Goal: Transaction & Acquisition: Purchase product/service

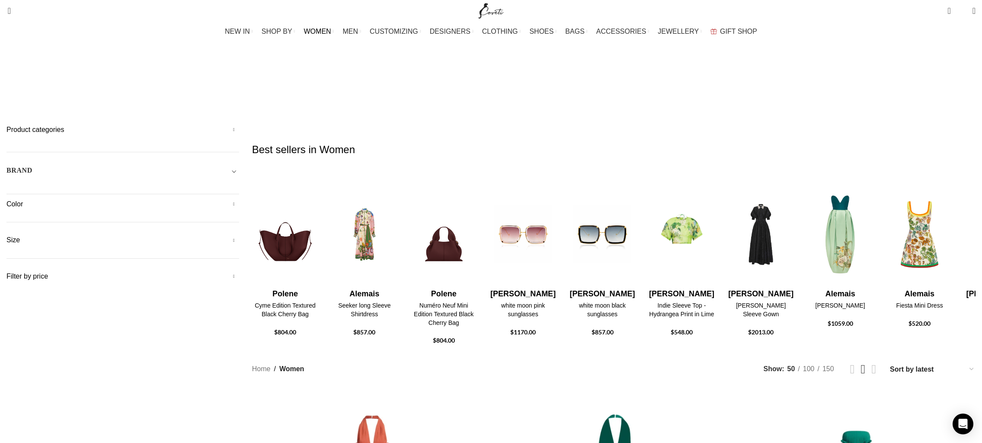
click at [239, 165] on span "Toggle filter" at bounding box center [234, 170] width 10 height 10
click at [239, 186] on span "Any Brand" at bounding box center [122, 195] width 233 height 18
type input "rasari"
select select "rasario"
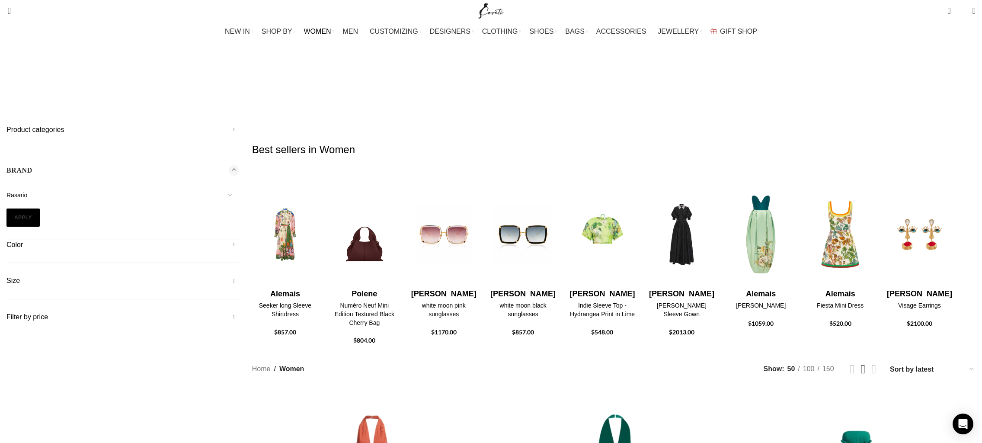
click at [40, 208] on button "Apply" at bounding box center [22, 217] width 33 height 18
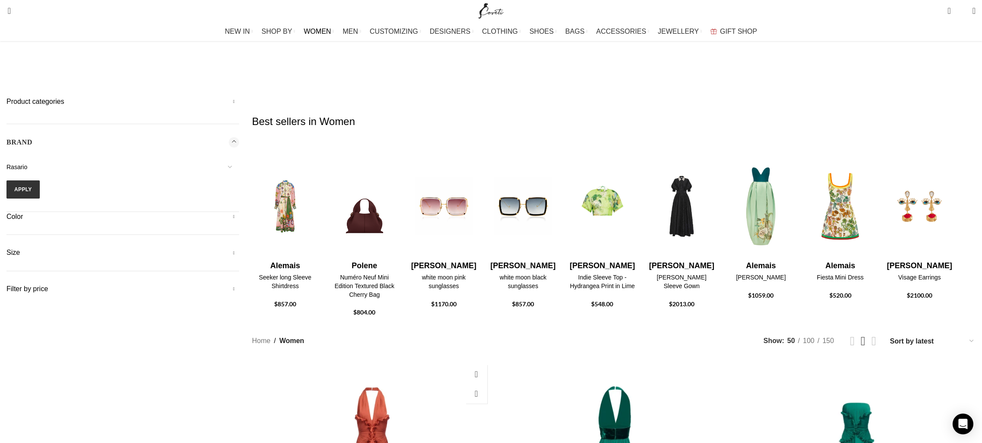
scroll to position [42, 0]
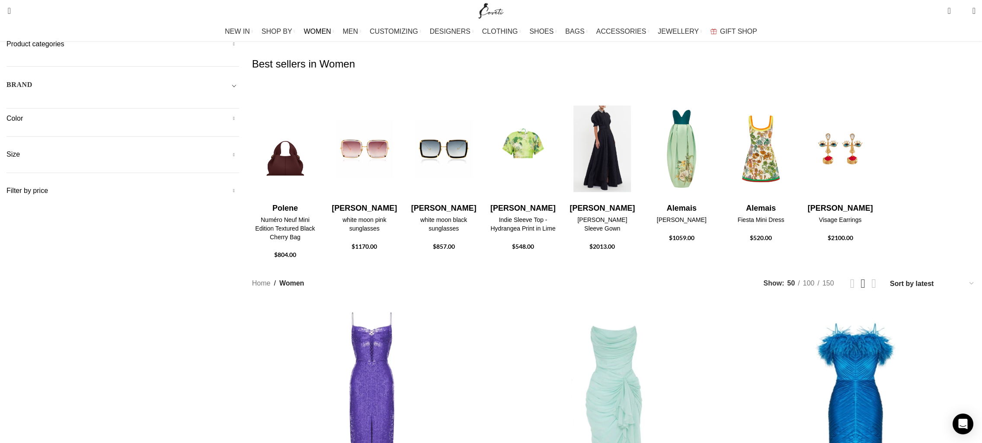
scroll to position [13, 0]
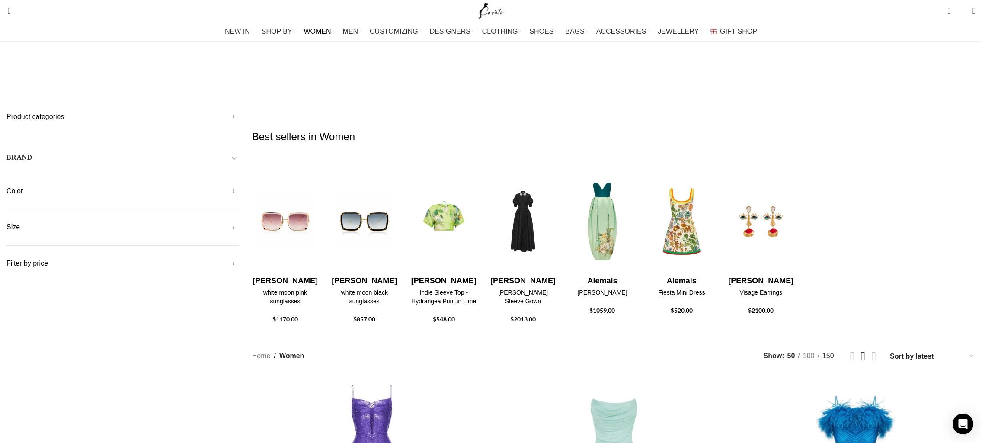
click at [823, 352] on span "150" at bounding box center [829, 355] width 12 height 7
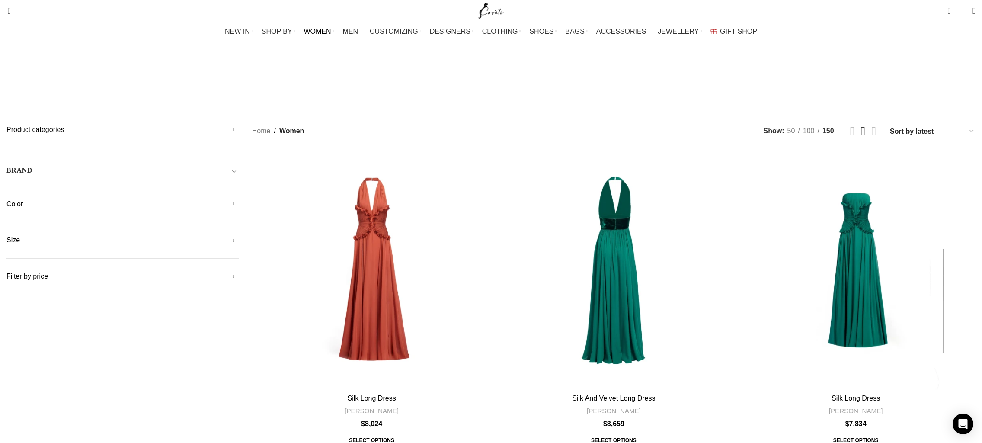
click at [239, 165] on div "BRAND" at bounding box center [122, 173] width 233 height 16
click at [239, 186] on select "16Arlington Adam Lippes Agua By Agua Bendita Aje Alejandra De Coss Alemais Ales…" at bounding box center [122, 195] width 233 height 18
click at [239, 186] on form "16Arlington Adam Lippes Agua By Agua Bendita Aje Alejandra De Coss Alemais Ales…" at bounding box center [122, 206] width 233 height 41
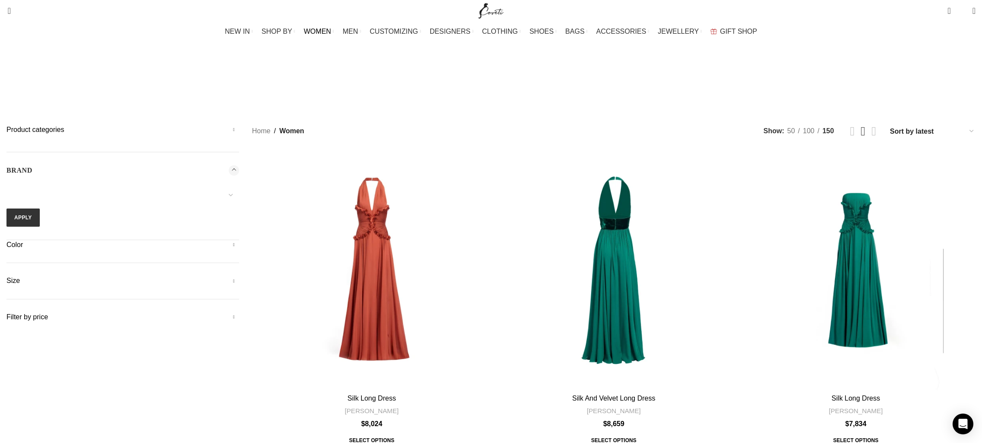
click at [239, 186] on form "16Arlington Adam Lippes Agua By Agua Bendita Aje Alejandra De Coss Alemais Ales…" at bounding box center [122, 206] width 233 height 41
click at [889, 125] on select "Sort by popularity Sort by average rating Sort by latest Sort by price: low to …" at bounding box center [932, 131] width 87 height 13
click at [239, 186] on select "16Arlington Adam Lippes Agua By Agua Bendita Aje Alejandra De Coss Alemais Ales…" at bounding box center [122, 195] width 233 height 18
click at [239, 165] on div "BRAND" at bounding box center [122, 173] width 233 height 16
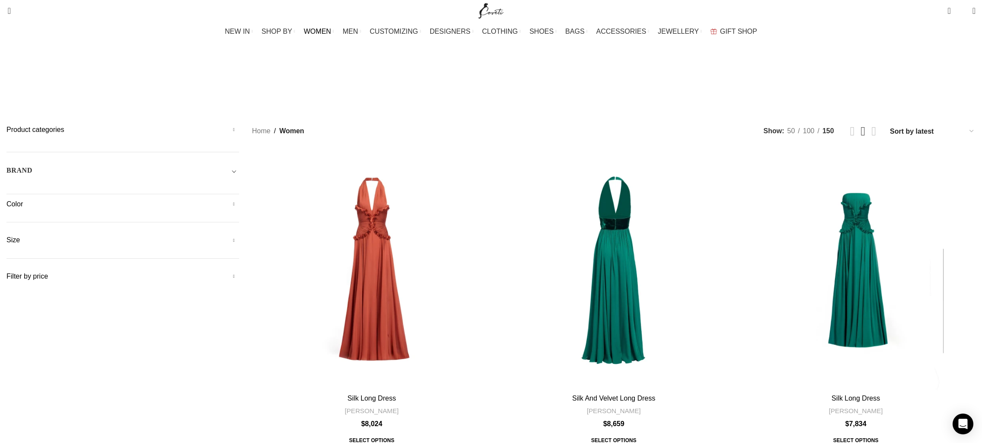
click at [239, 165] on span "Toggle filter" at bounding box center [234, 170] width 10 height 10
click at [239, 125] on h5 "Product categories" at bounding box center [122, 130] width 233 height 10
click at [228, 210] on link "Clothing" at bounding box center [120, 218] width 215 height 16
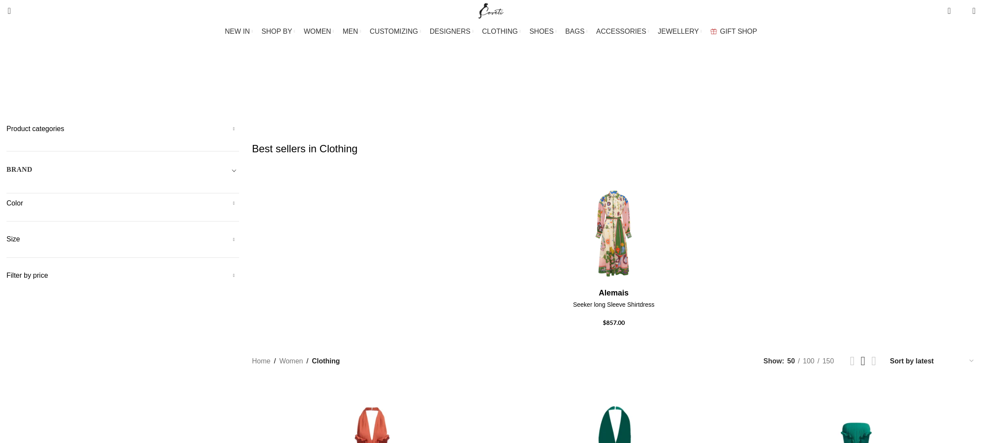
click at [239, 124] on h5 "Product categories" at bounding box center [122, 129] width 233 height 10
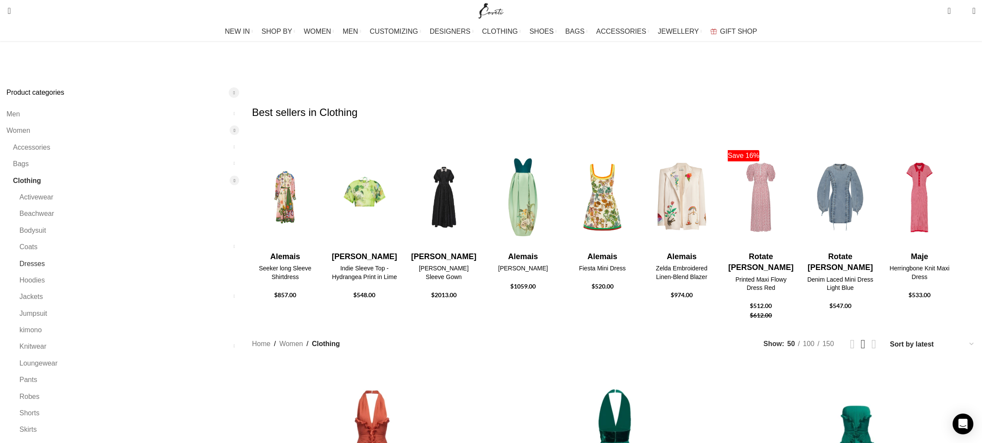
scroll to position [75, 0]
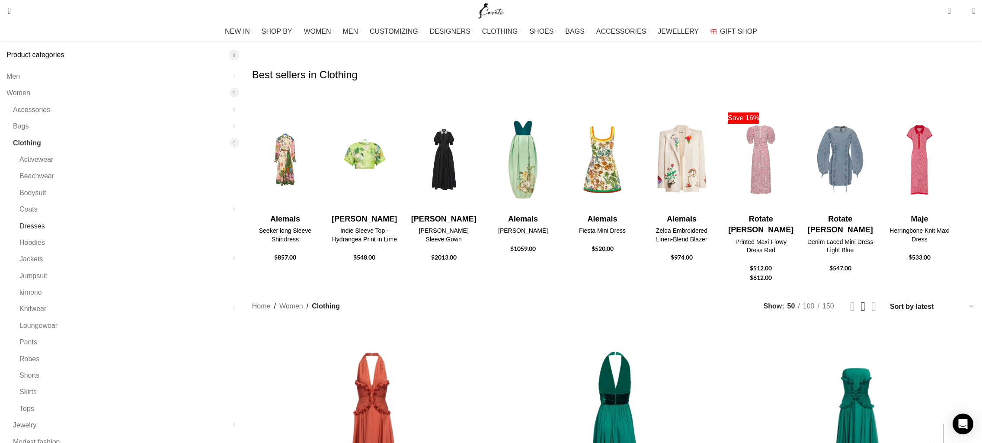
click at [228, 218] on link "Dresses" at bounding box center [123, 226] width 209 height 16
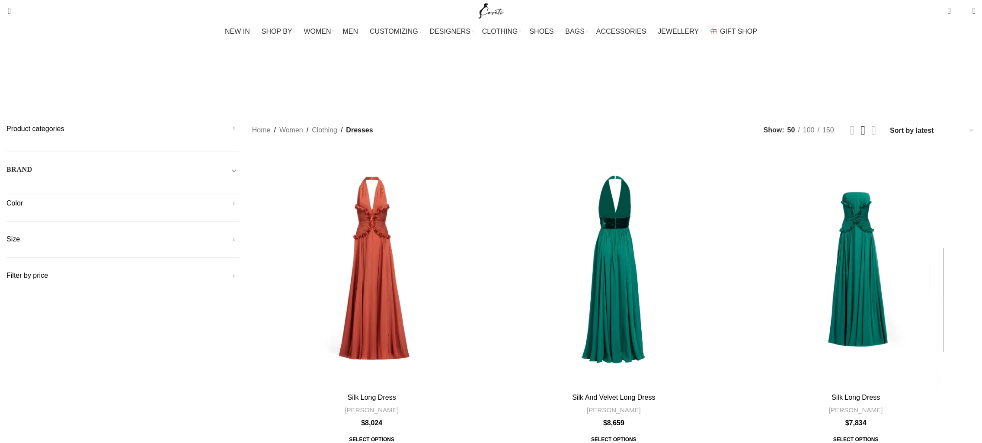
click at [239, 124] on h5 "Product categories" at bounding box center [122, 129] width 233 height 10
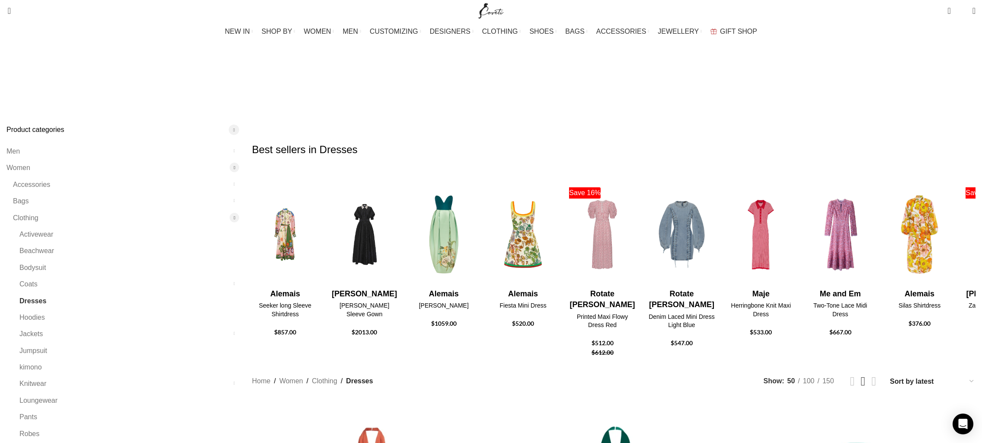
click at [228, 210] on link "Clothing" at bounding box center [120, 218] width 215 height 16
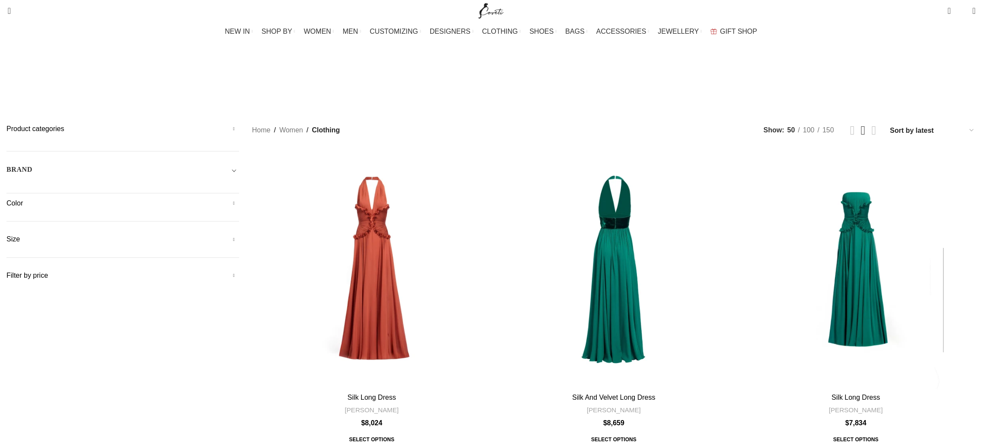
click at [239, 199] on h5 "Color" at bounding box center [122, 204] width 233 height 10
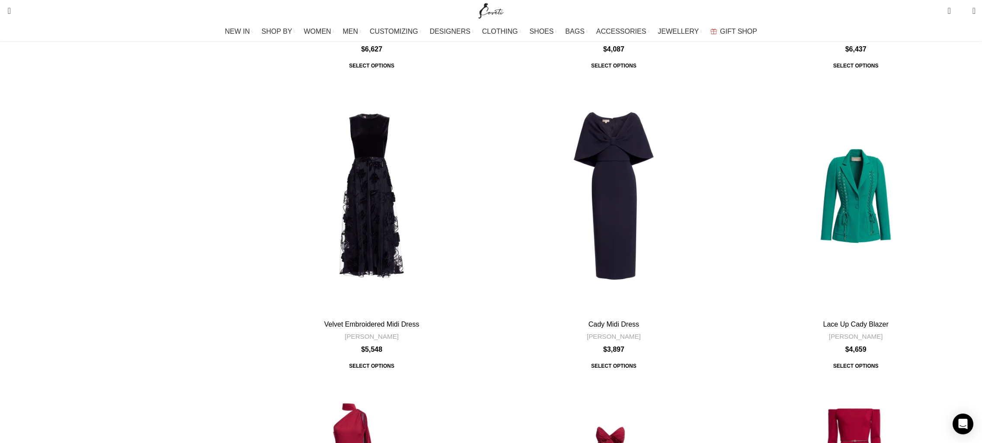
scroll to position [1275, 0]
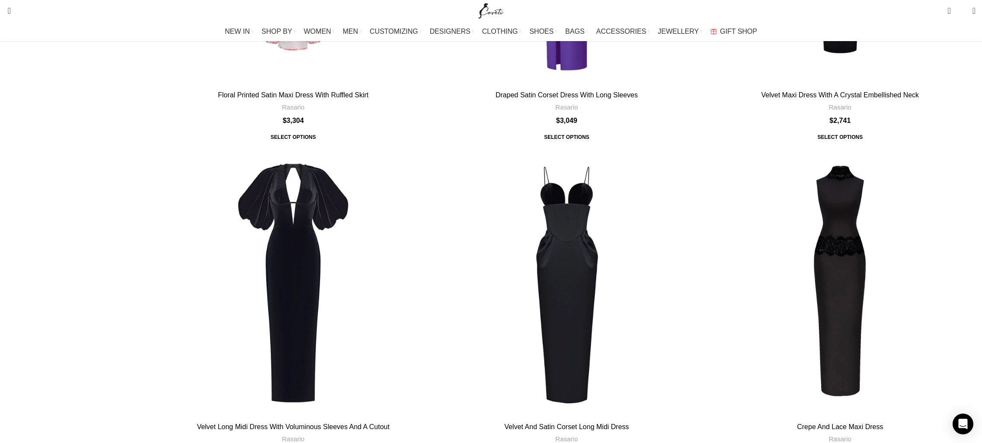
scroll to position [4653, 0]
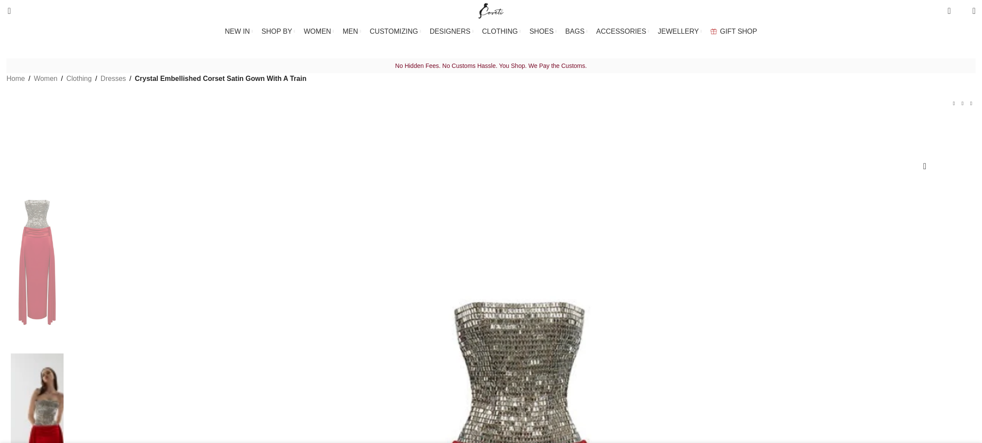
click at [64, 242] on div at bounding box center [37, 265] width 53 height 178
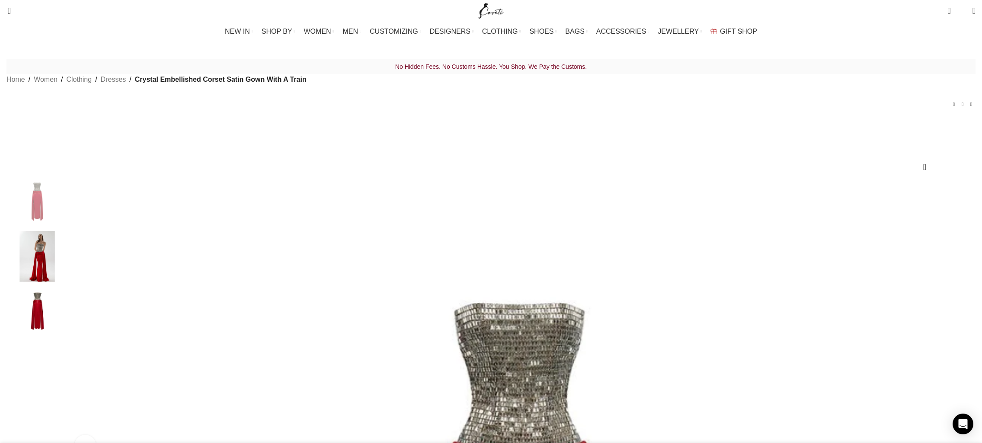
click at [64, 312] on img "3 / 3" at bounding box center [37, 311] width 53 height 51
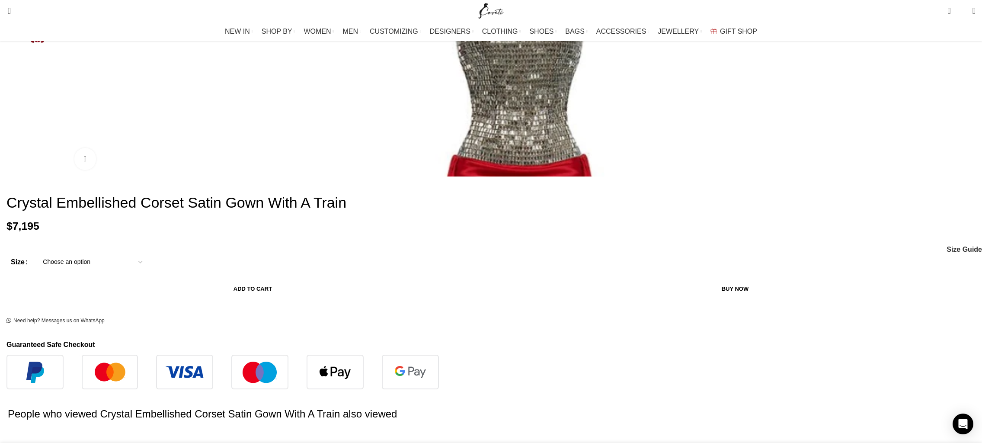
scroll to position [253, 0]
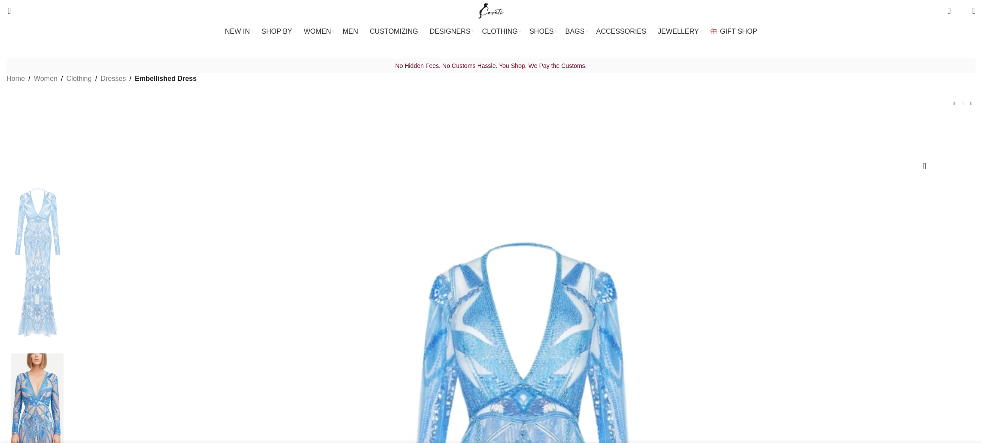
click at [610, 109] on div "Jersey Draped Long Dress $ 3,919 Back to products Light Satin Long Dress $ 3,133" at bounding box center [490, 102] width 969 height 11
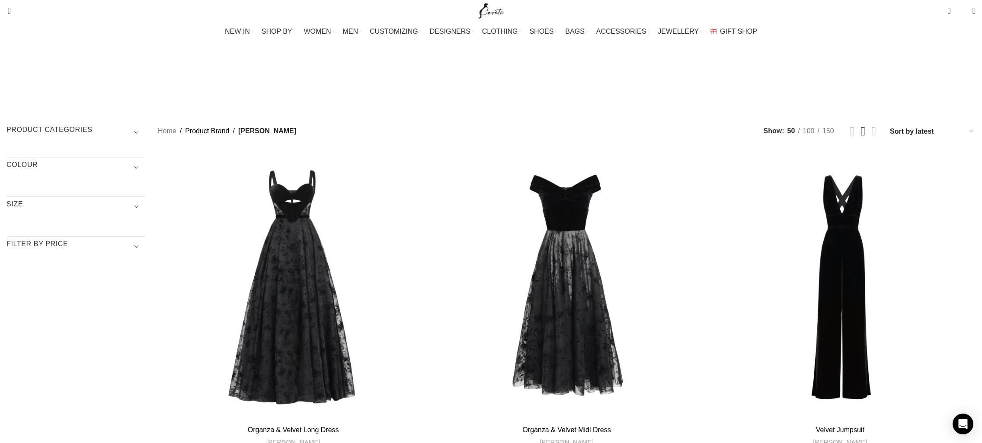
click at [145, 160] on h3 "COLOUR" at bounding box center [75, 167] width 138 height 15
click at [145, 125] on h3 "Product categories" at bounding box center [75, 132] width 138 height 15
click at [134, 160] on link "Women" at bounding box center [70, 168] width 128 height 16
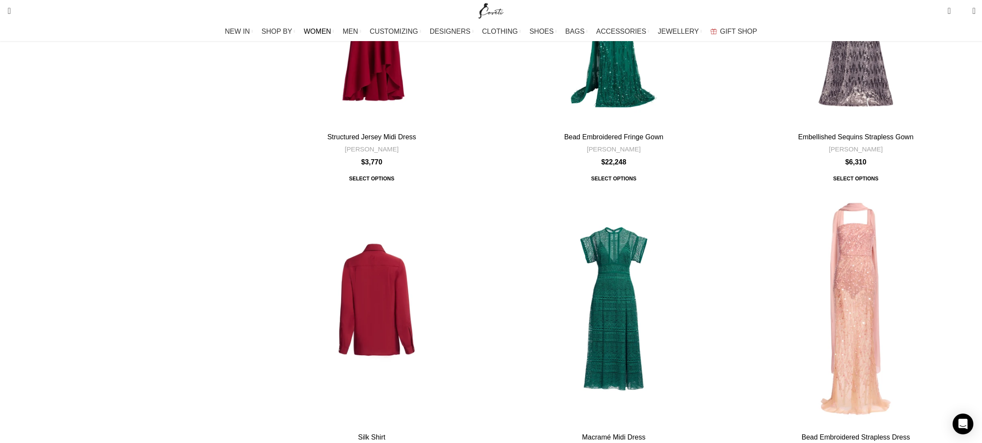
scroll to position [2594, 0]
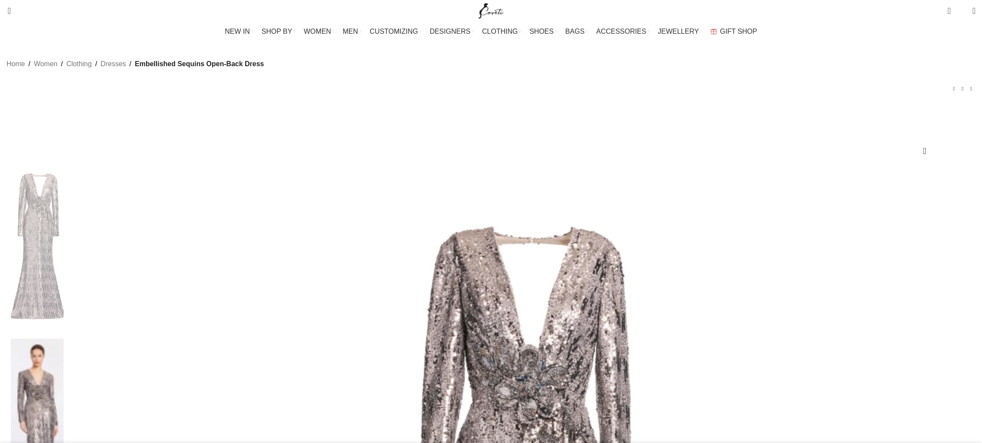
click at [64, 339] on img at bounding box center [37, 426] width 53 height 174
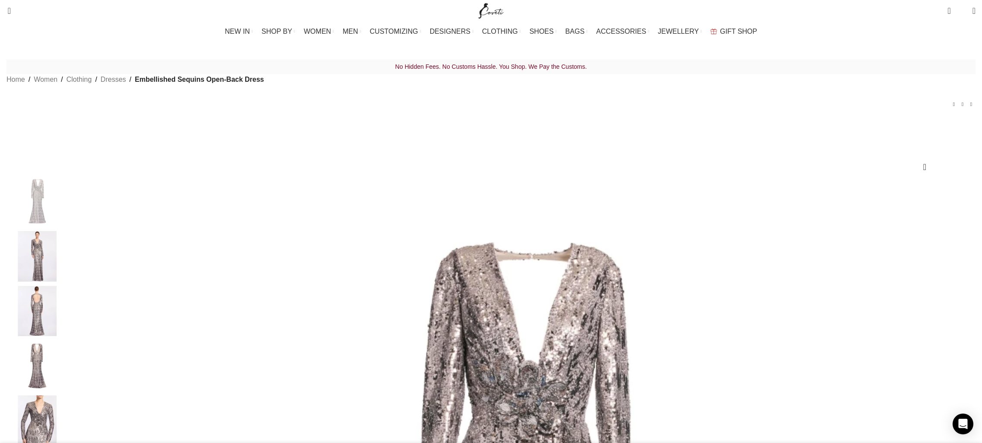
click at [64, 286] on div at bounding box center [37, 258] width 53 height 55
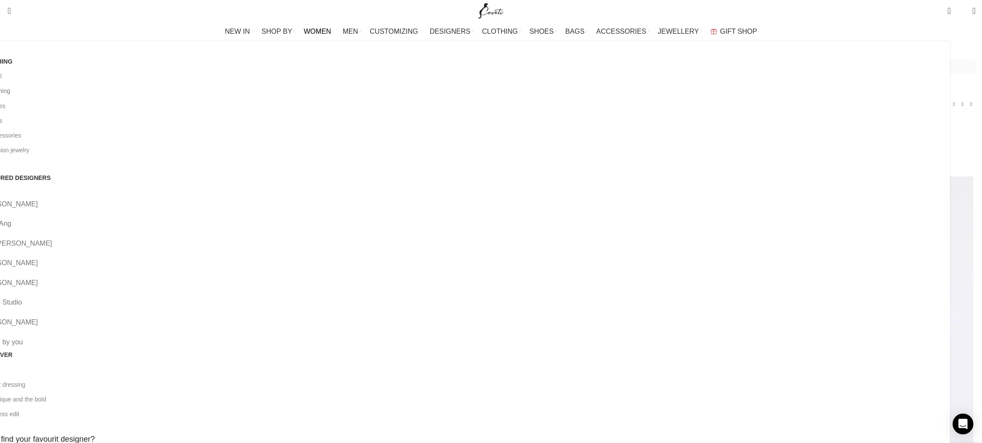
scroll to position [0, 182]
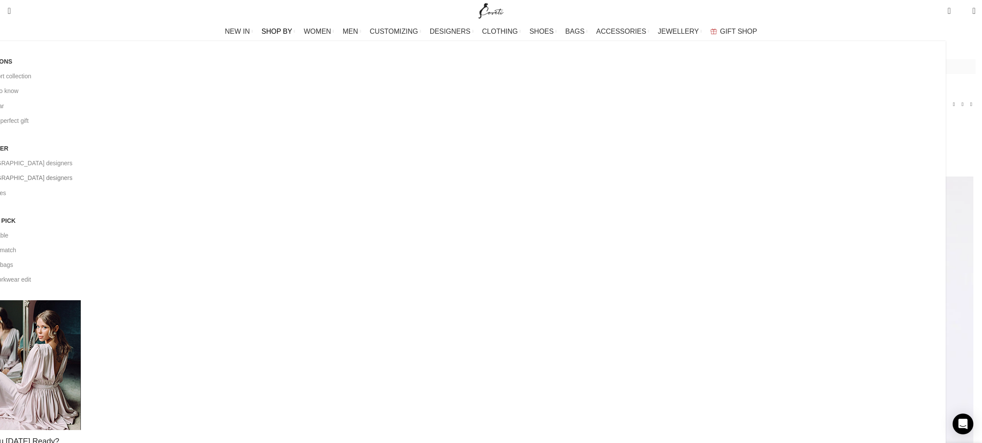
click at [383, 170] on link "[DEMOGRAPHIC_DATA] designers" at bounding box center [458, 177] width 963 height 15
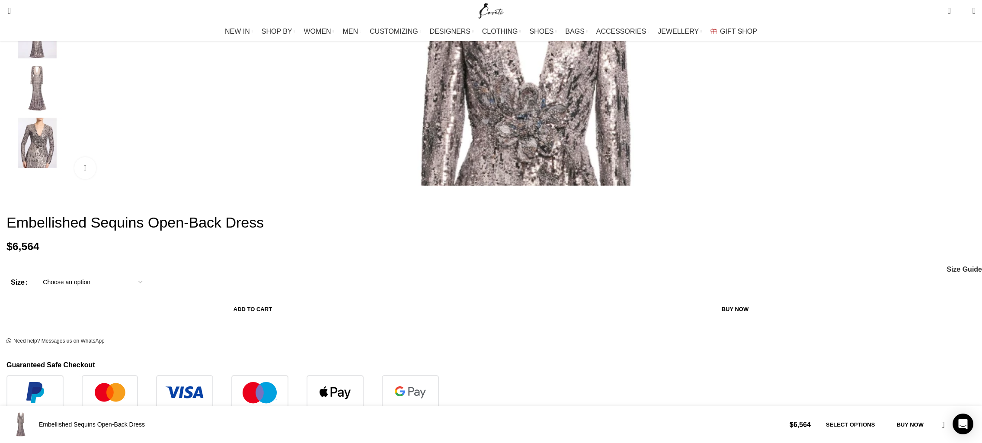
scroll to position [275, 0]
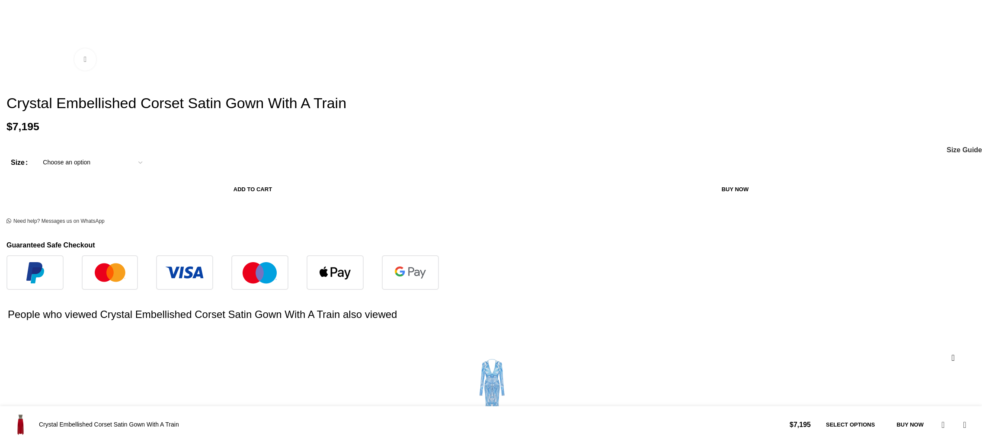
scroll to position [1165, 0]
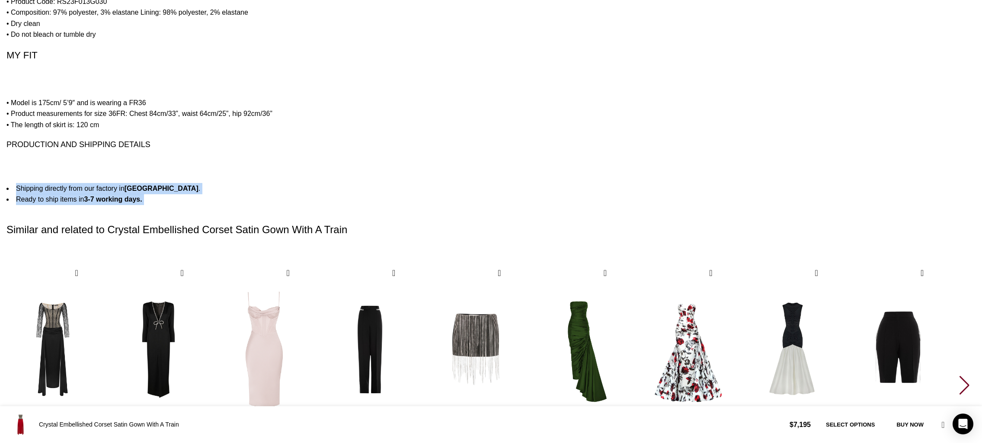
drag, startPoint x: 350, startPoint y: 141, endPoint x: 370, endPoint y: 168, distance: 33.7
click at [370, 168] on div "Description Shipping & Returns Rasario Women’s Red Dress Rasario Red Crystal Em…" at bounding box center [490, 363] width 969 height 1188
drag, startPoint x: 375, startPoint y: 139, endPoint x: 377, endPoint y: 172, distance: 32.5
click at [377, 172] on div "Description Shipping & Returns Rasario Women’s Red Dress Rasario Red Crystal Em…" at bounding box center [490, 363] width 969 height 1188
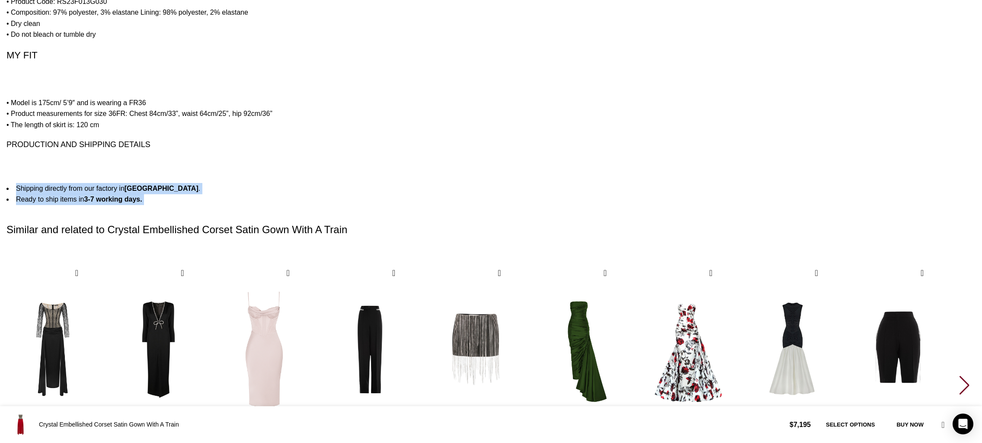
click at [377, 172] on div "Description Shipping & Returns Rasario Women’s Red Dress Rasario Red Crystal Em…" at bounding box center [490, 363] width 969 height 1188
click at [960, 376] on div "Next slide" at bounding box center [966, 385] width 12 height 19
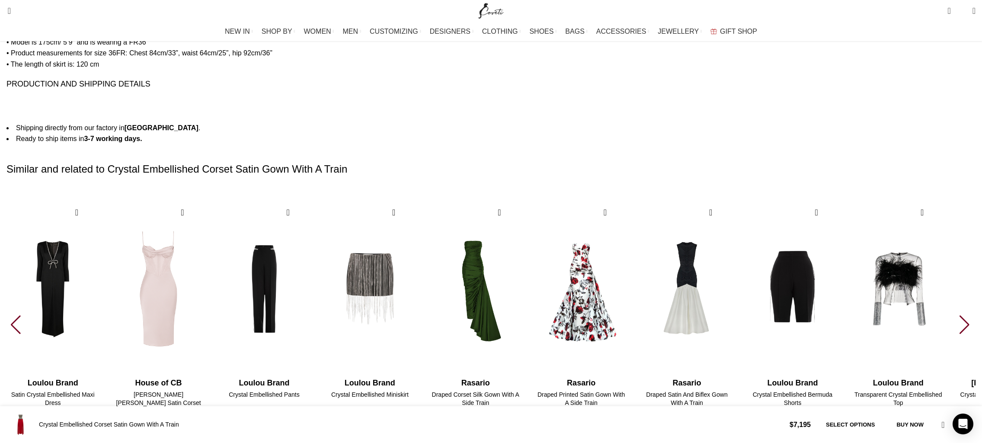
scroll to position [1228, 0]
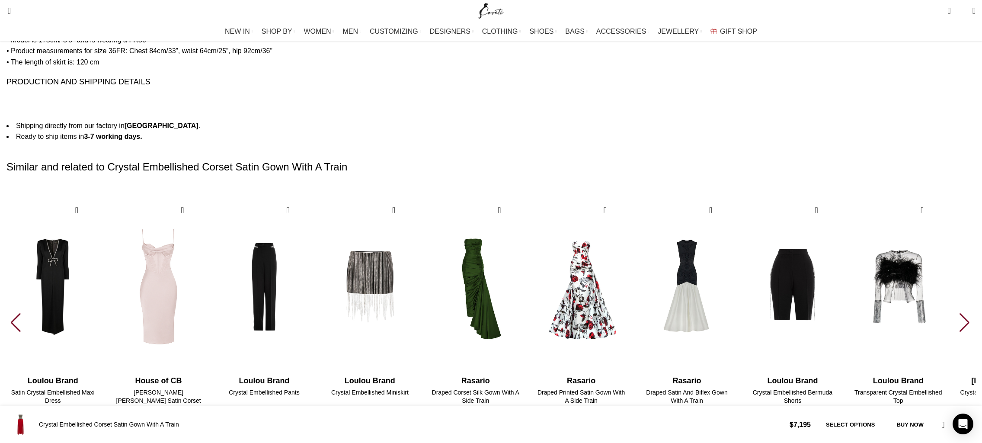
click at [960, 313] on div "Next slide" at bounding box center [966, 322] width 12 height 19
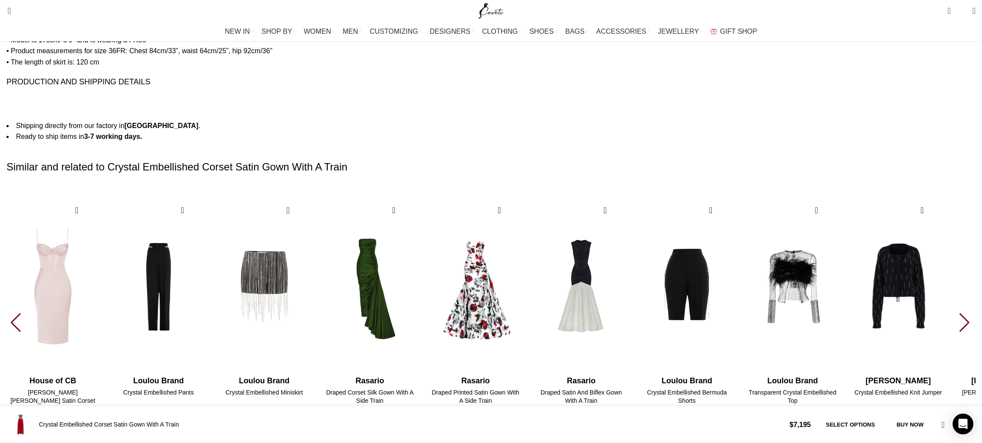
click at [960, 313] on div "Next slide" at bounding box center [966, 322] width 12 height 19
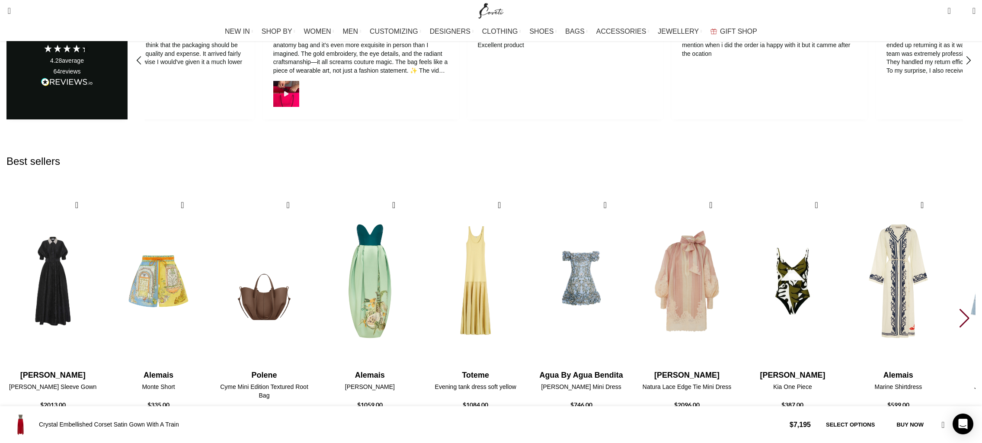
scroll to position [1746, 0]
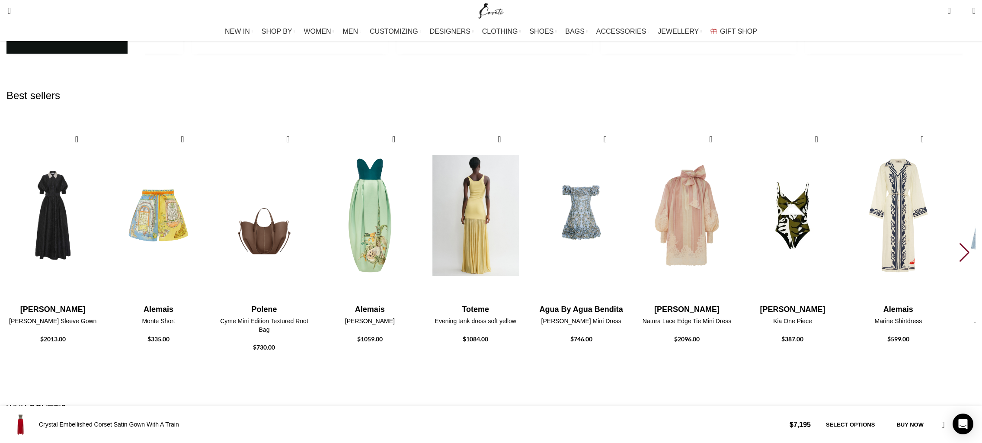
click at [523, 201] on img "5 / 30" at bounding box center [476, 215] width 96 height 178
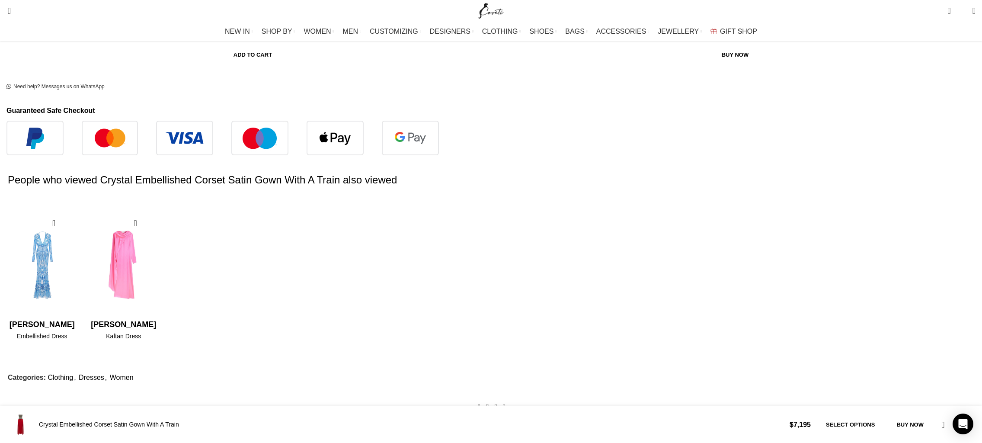
scroll to position [0, 91]
